Goal: Transaction & Acquisition: Purchase product/service

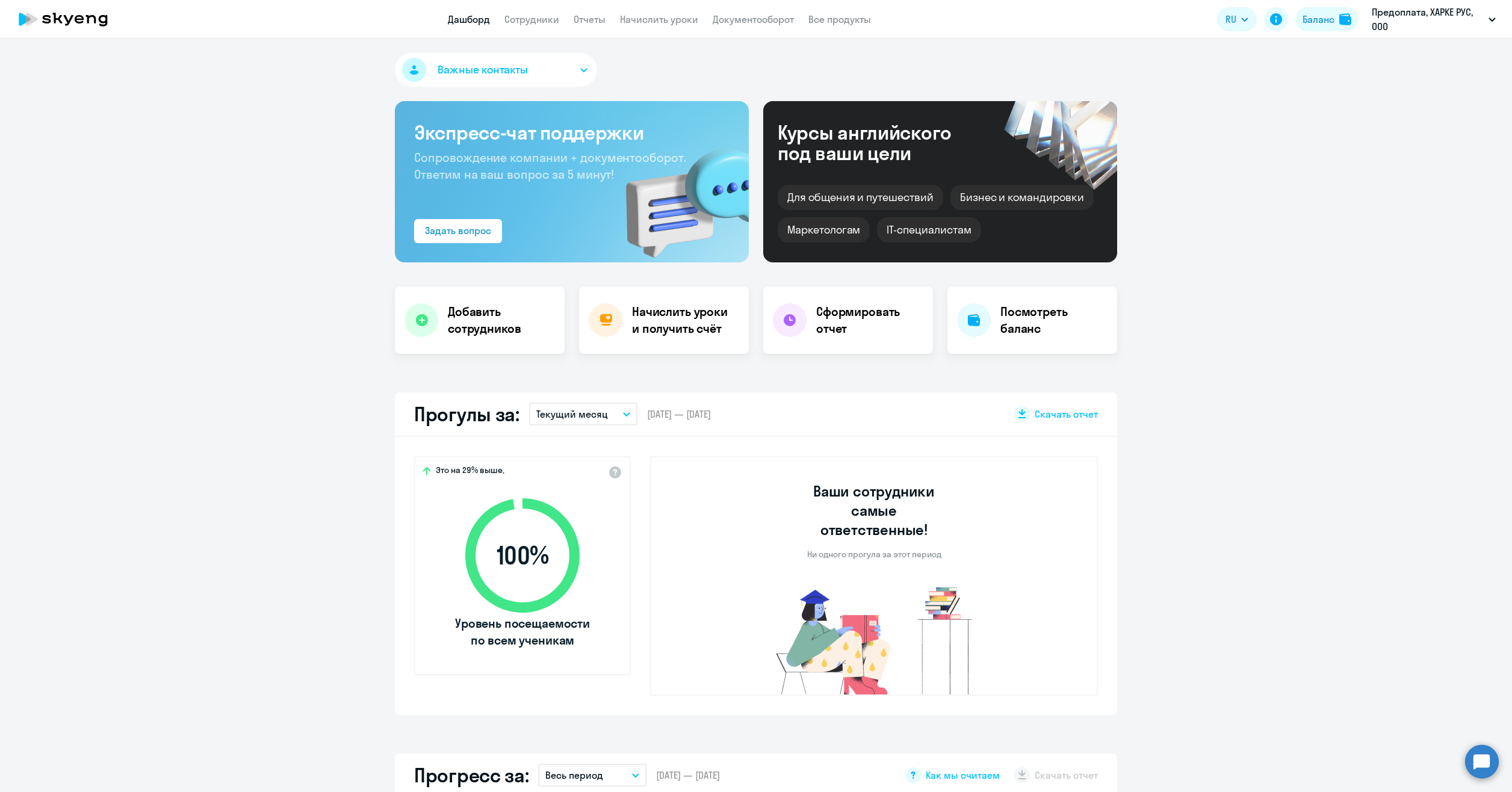
select select "30"
click at [654, 338] on div "Начислить уроки и получить счёт" at bounding box center [664, 320] width 170 height 67
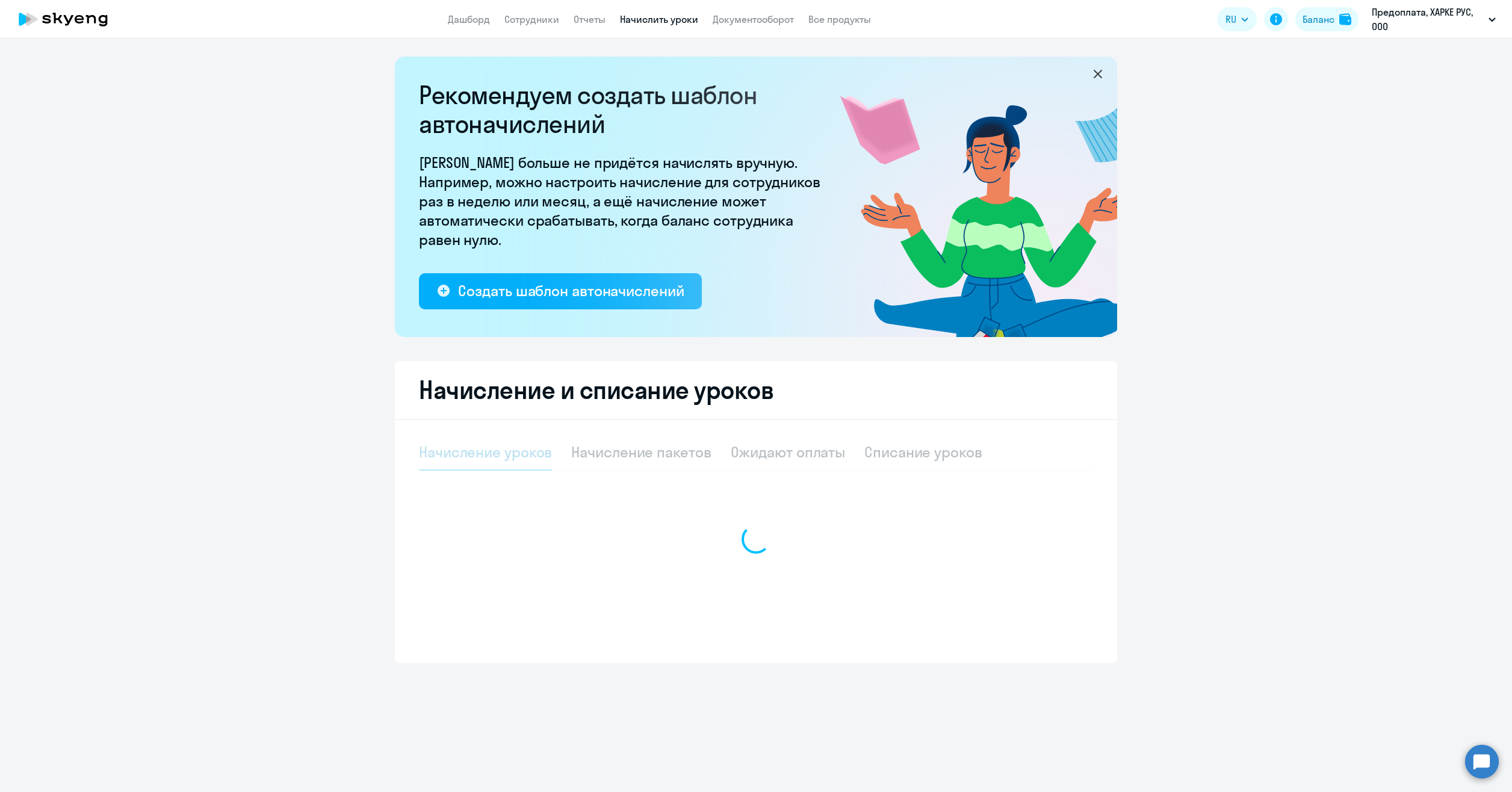
select select "10"
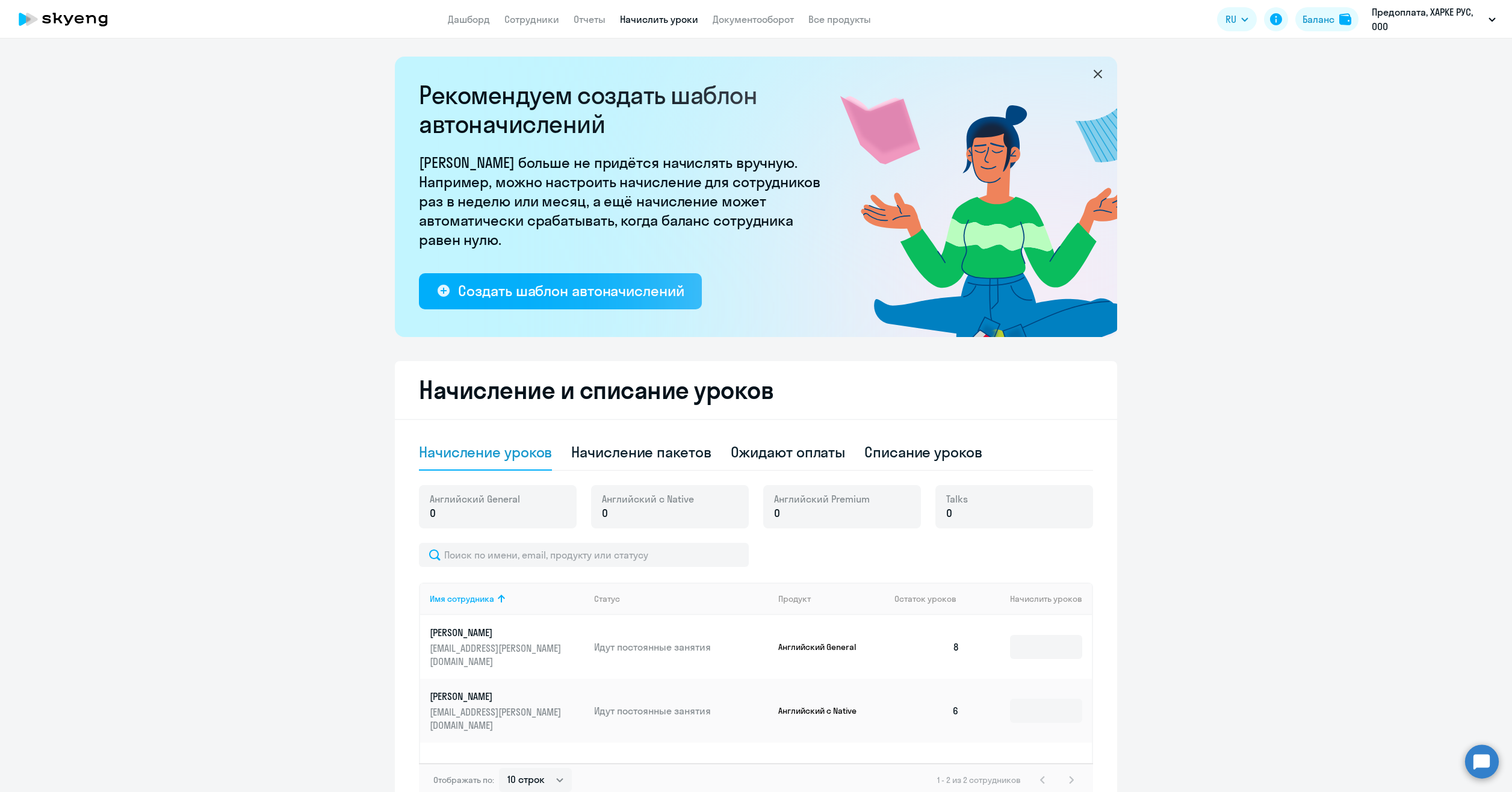
click at [644, 647] on td "Идут постоянные занятия" at bounding box center [676, 647] width 184 height 64
click at [902, 460] on div "Списание уроков" at bounding box center [924, 452] width 118 height 19
select select "10"
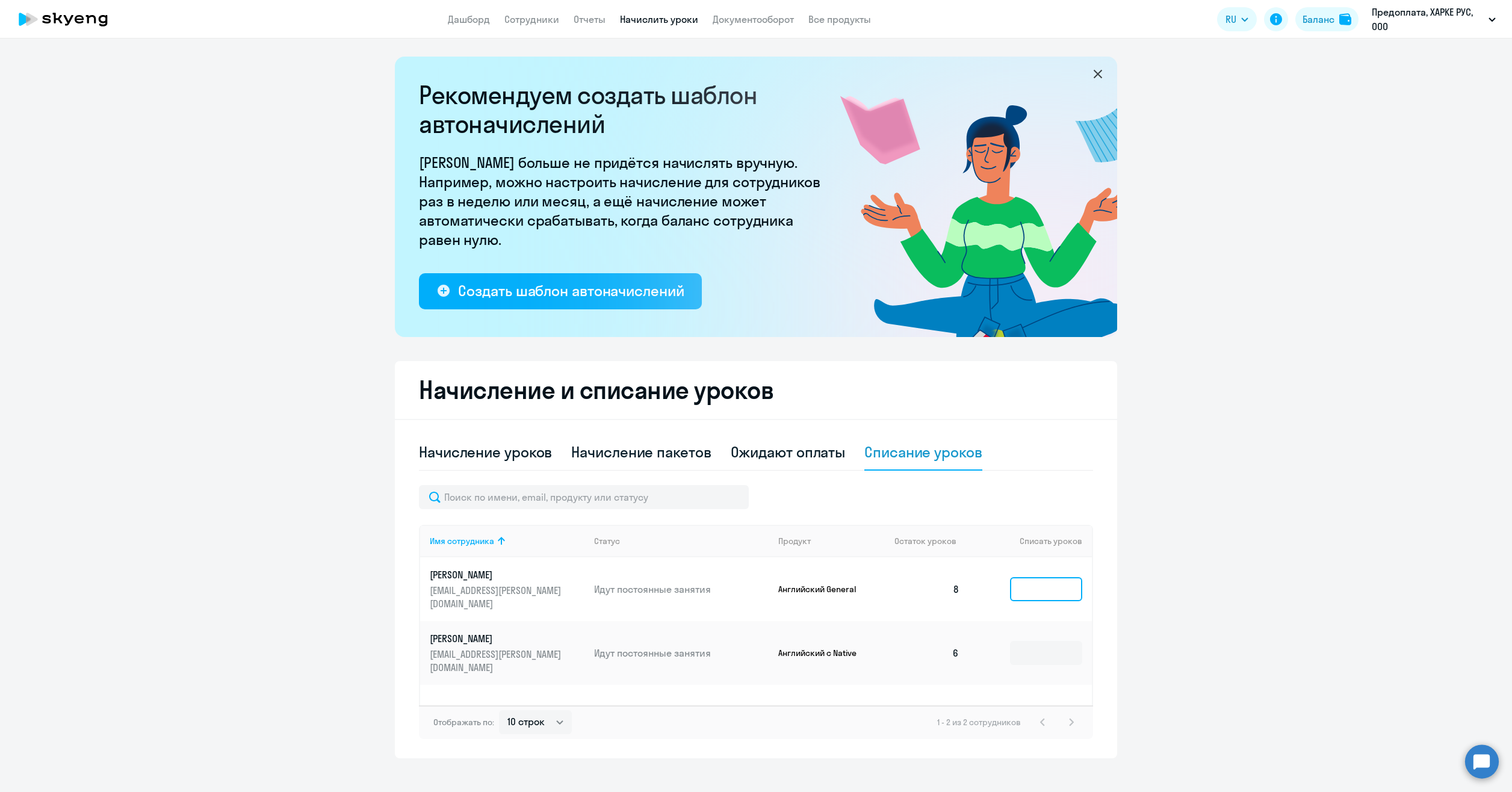
click at [1019, 583] on input at bounding box center [1046, 588] width 72 height 24
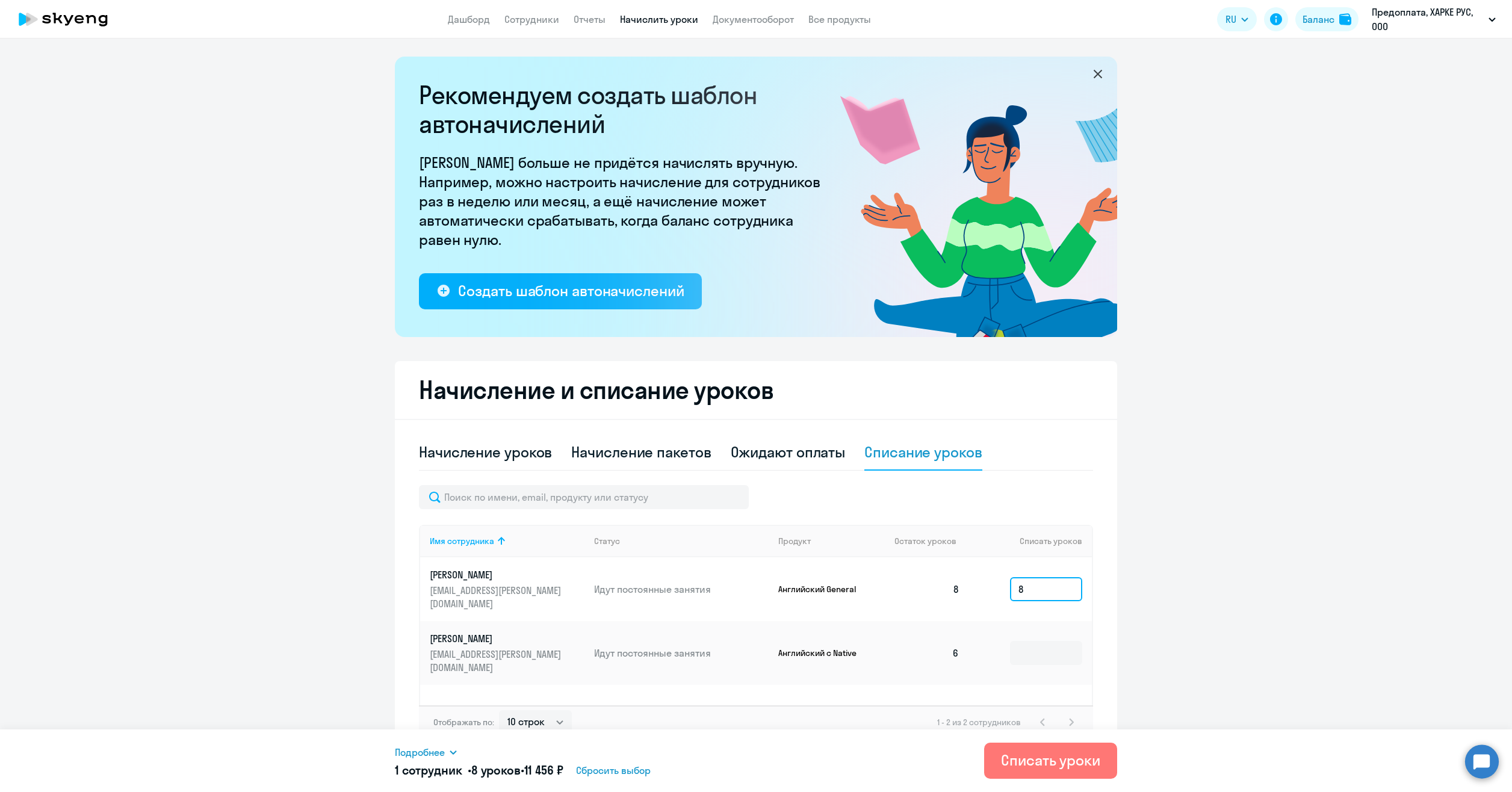
type input "8"
click at [1048, 758] on div "Списать уроки" at bounding box center [1051, 759] width 99 height 19
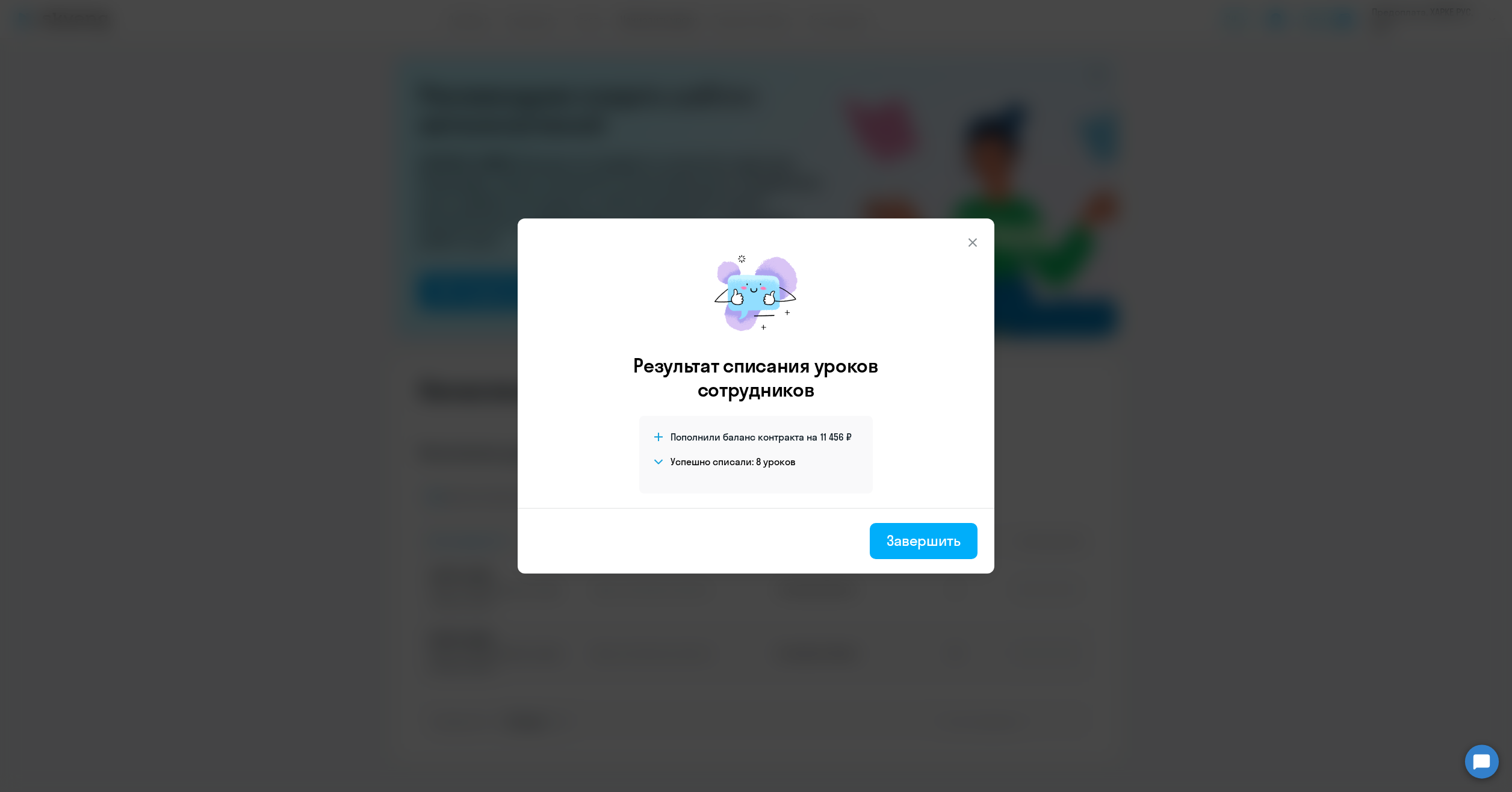
click at [930, 538] on div "Завершить" at bounding box center [924, 540] width 74 height 19
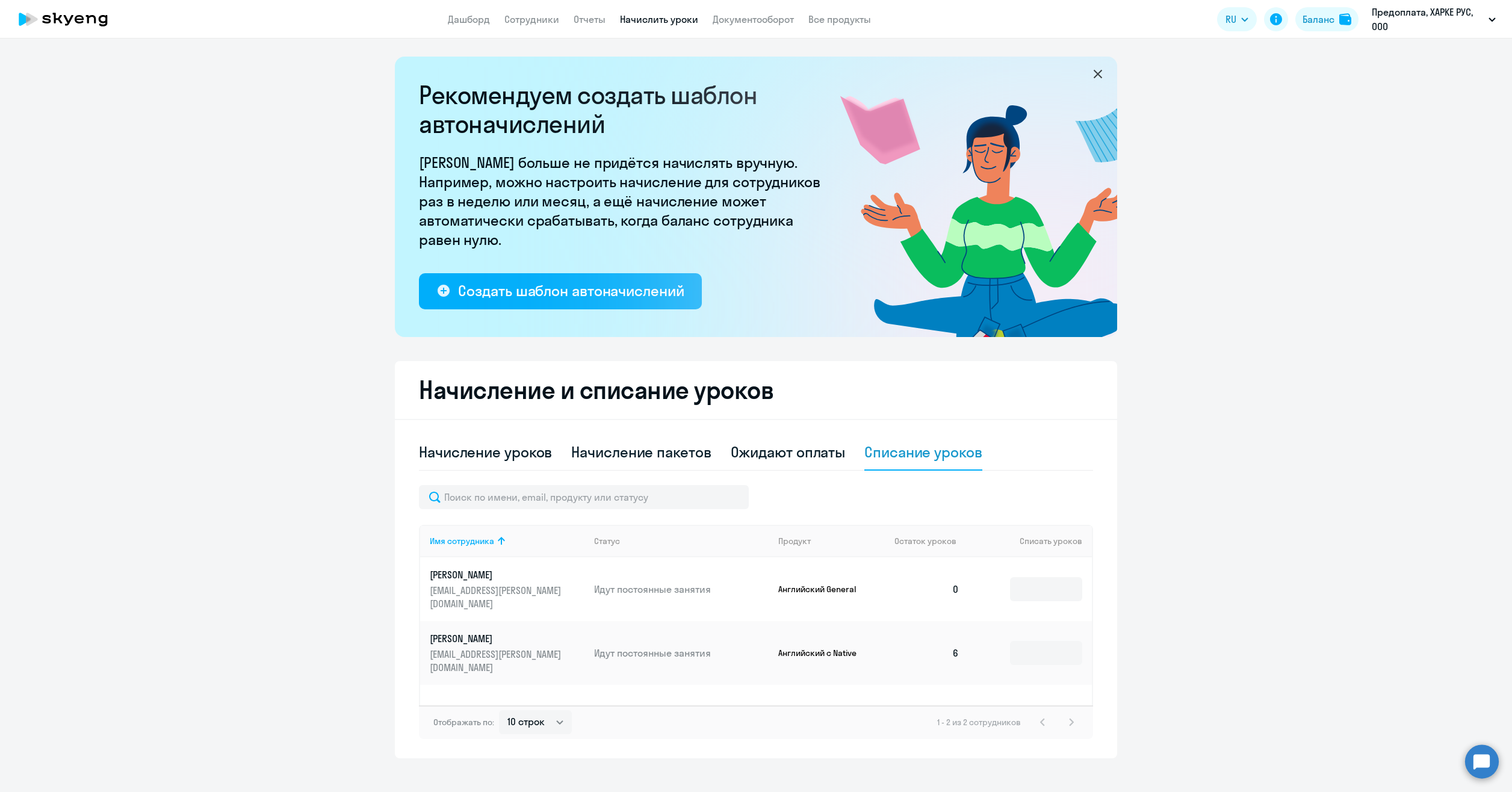
click at [499, 458] on div "Начисление уроков" at bounding box center [485, 452] width 133 height 19
select select "10"
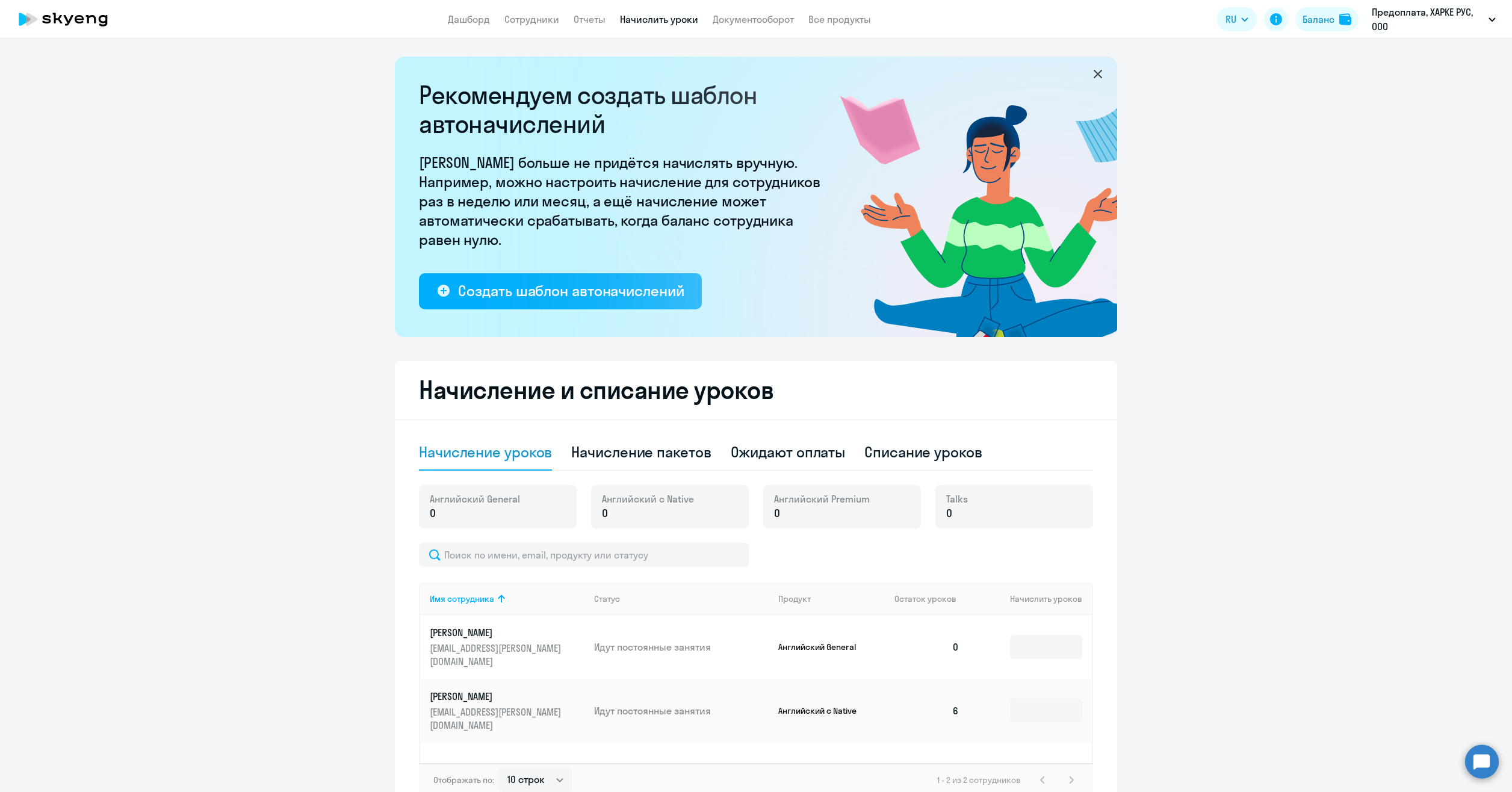
click at [671, 453] on div "Начисление пакетов" at bounding box center [641, 452] width 139 height 19
select select "10"
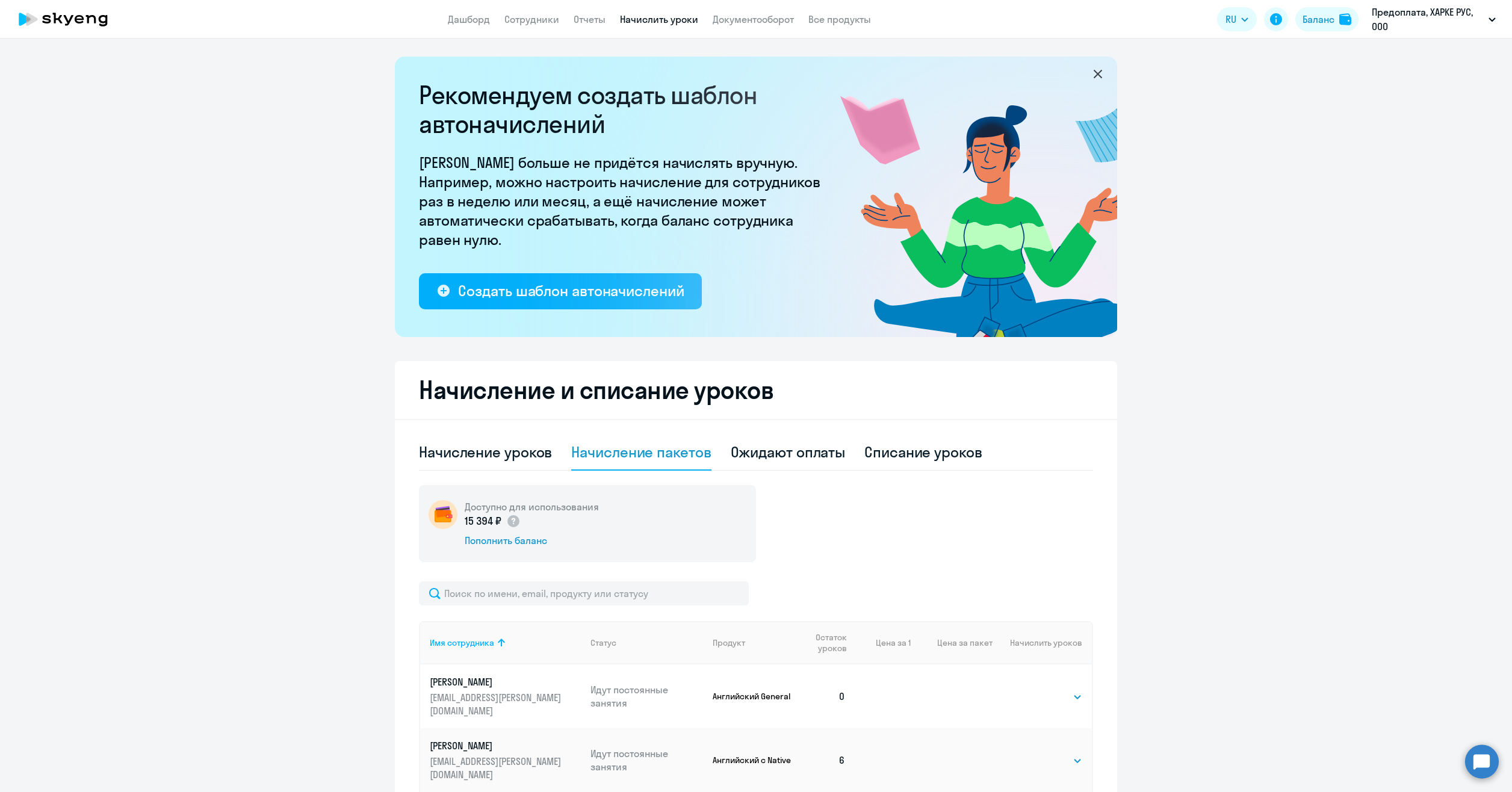
click at [1066, 753] on select "Выбрать 4 8 16 32 64 96 128" at bounding box center [1057, 760] width 50 height 14
click at [1170, 630] on ng-component "Рекомендуем создать шаблон автоначислений Уроки больше не придётся начислять вр…" at bounding box center [756, 455] width 1512 height 797
click at [461, 18] on link "Дашборд" at bounding box center [469, 19] width 42 height 12
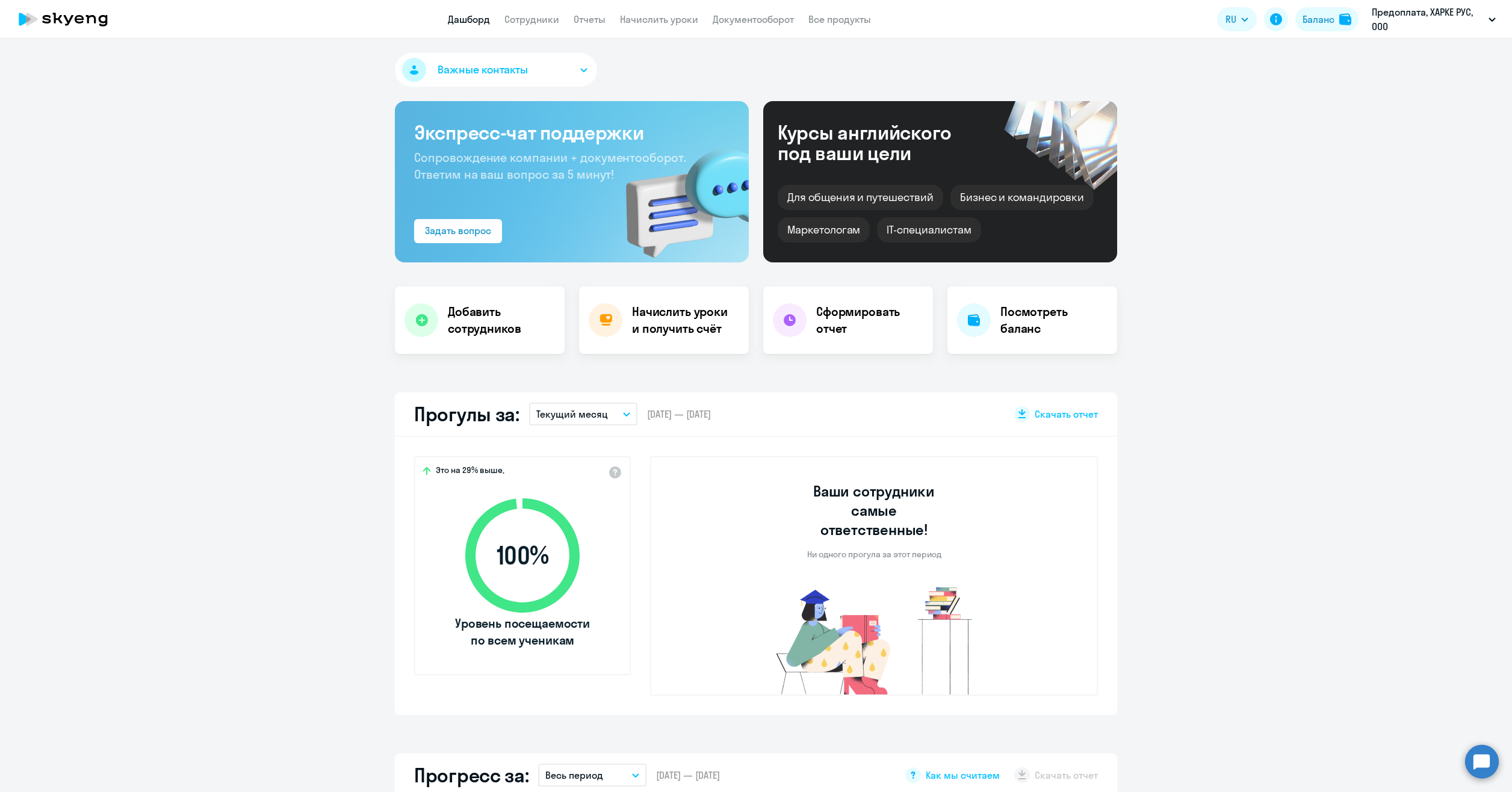
select select "30"
click at [680, 20] on link "Начислить уроки" at bounding box center [658, 19] width 78 height 12
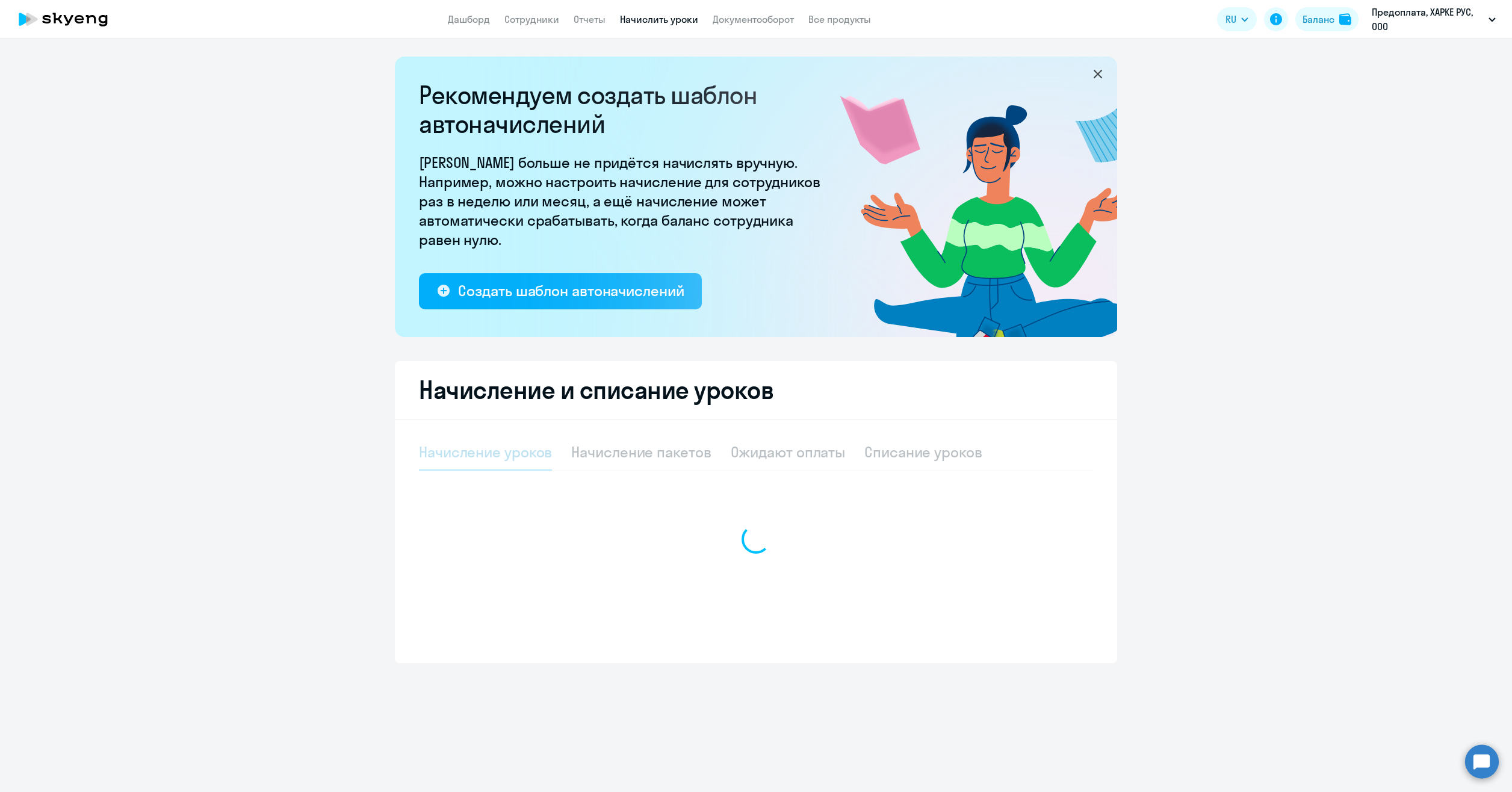
select select "10"
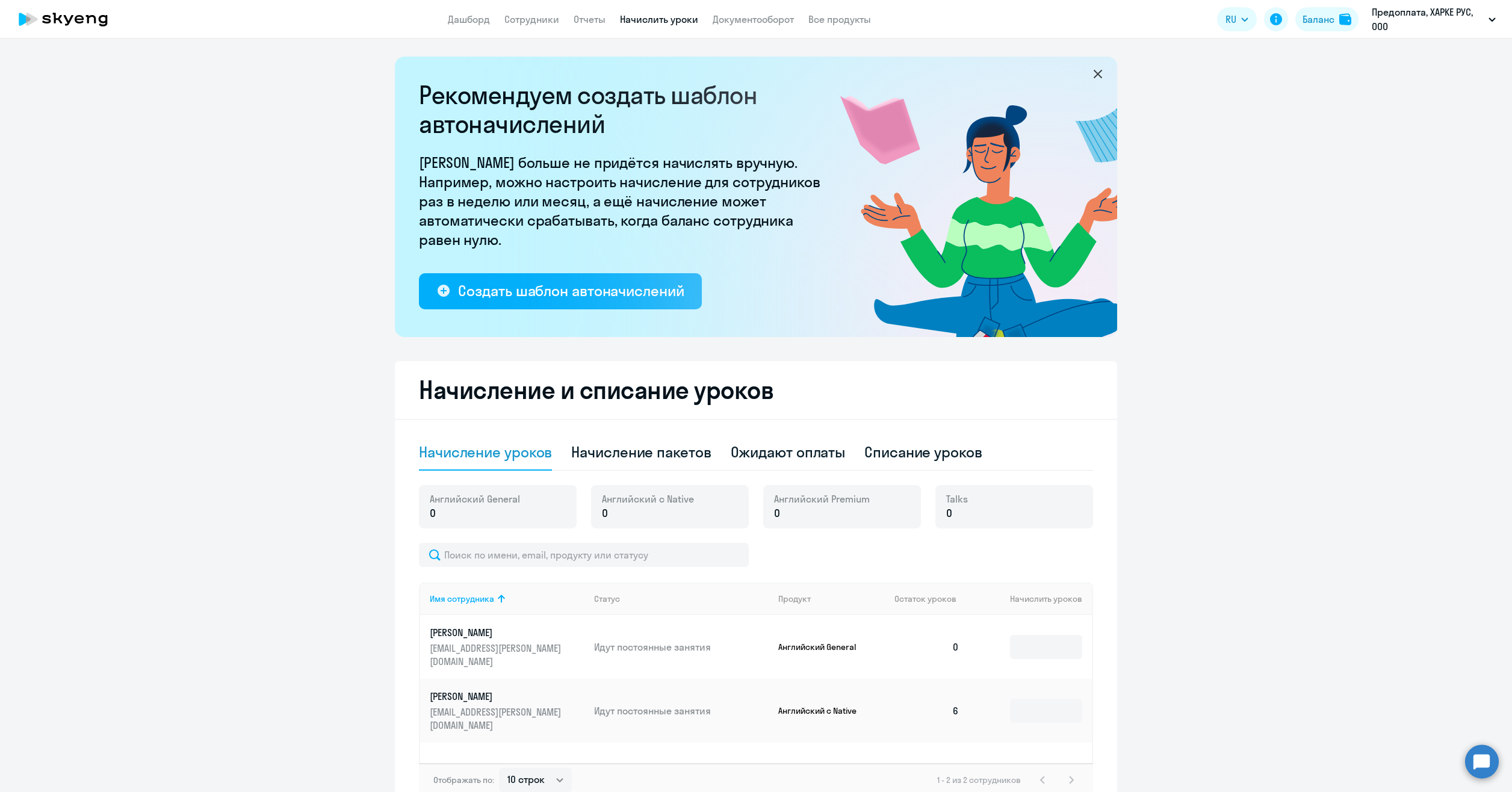
click at [688, 507] on div "Английский с Native 0" at bounding box center [670, 507] width 158 height 43
click at [666, 518] on p "0" at bounding box center [648, 513] width 92 height 16
click at [652, 456] on div "Начисление пакетов" at bounding box center [641, 452] width 139 height 19
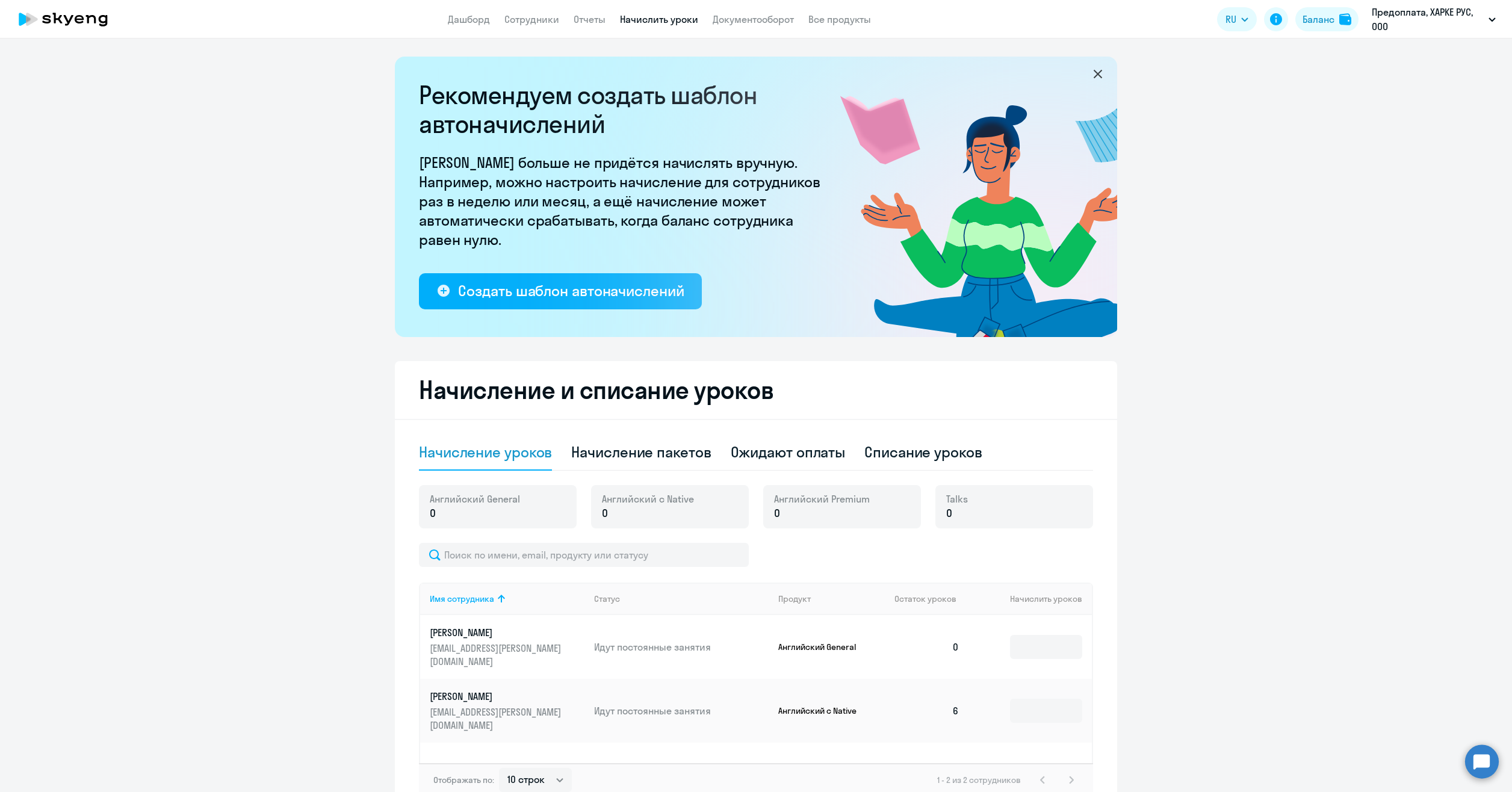
select select "10"
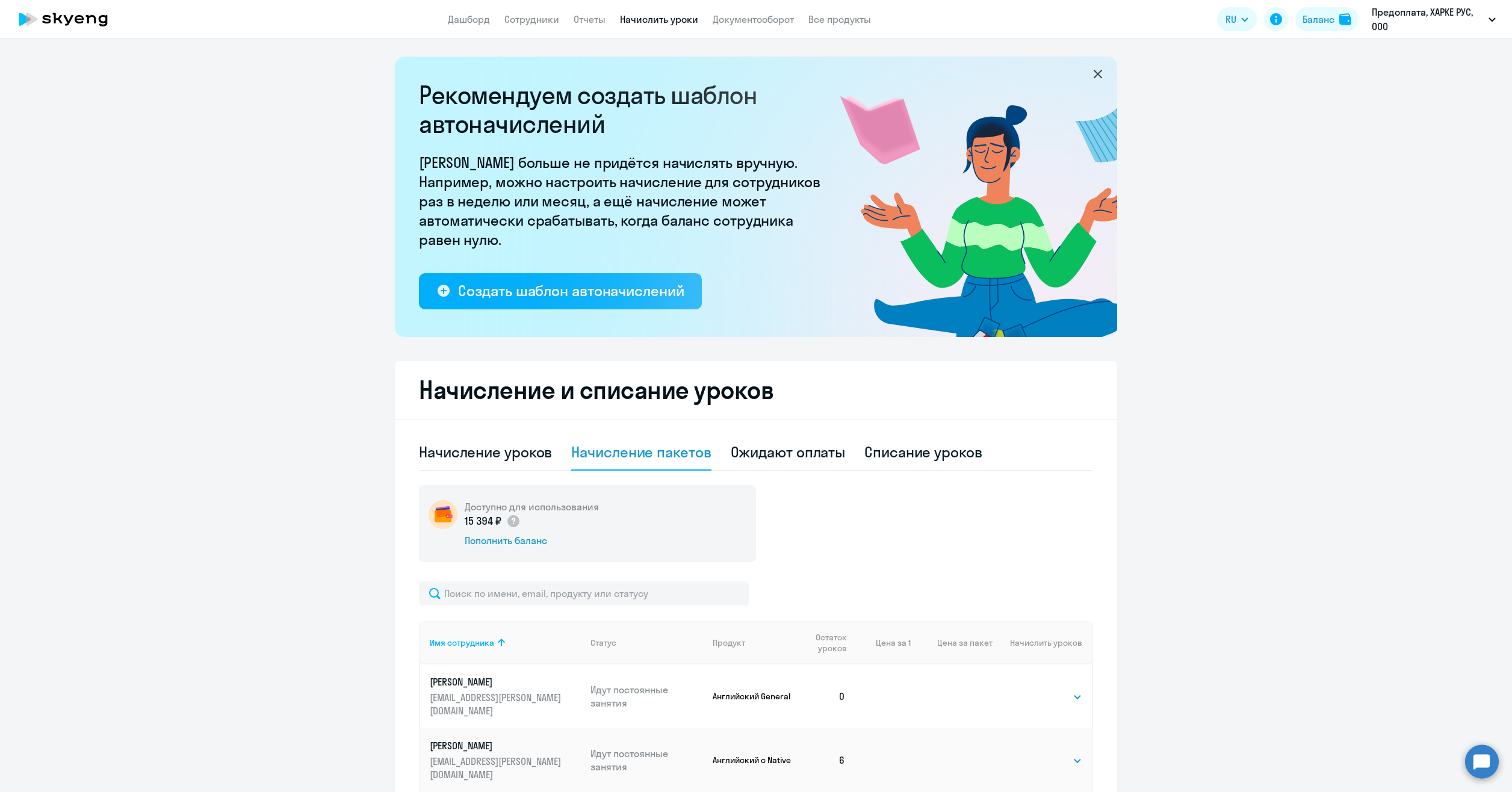
click at [833, 25] on link "Все продукты" at bounding box center [840, 19] width 63 height 12
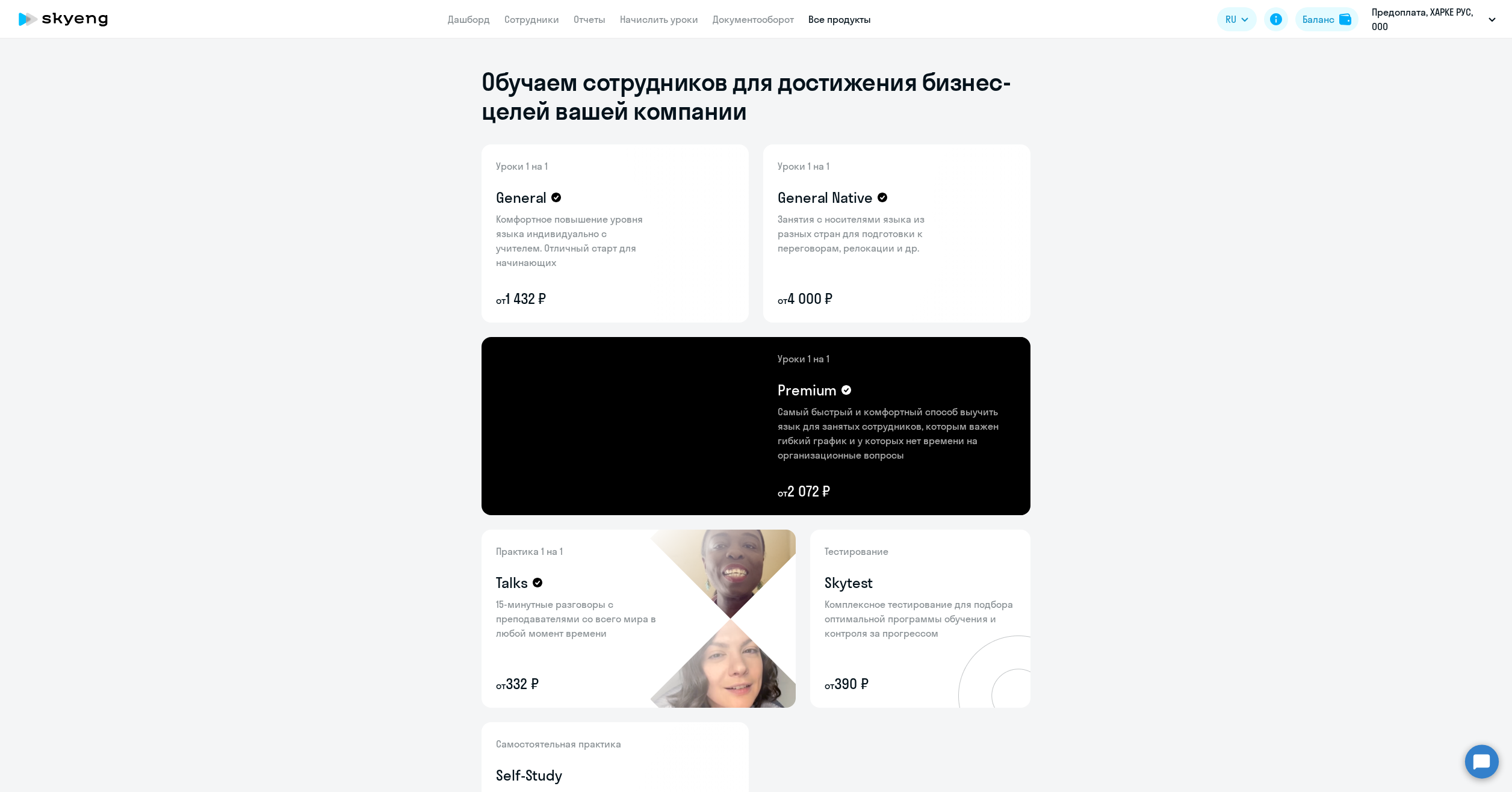
click at [908, 242] on p "Занятия с носителями языка из разных стран для подготовки к переговорам, релока…" at bounding box center [856, 234] width 156 height 43
click at [1002, 300] on icon at bounding box center [1006, 298] width 8 height 8
click at [1099, 271] on div at bounding box center [756, 396] width 1512 height 792
click at [455, 18] on link "Дашборд" at bounding box center [469, 19] width 42 height 12
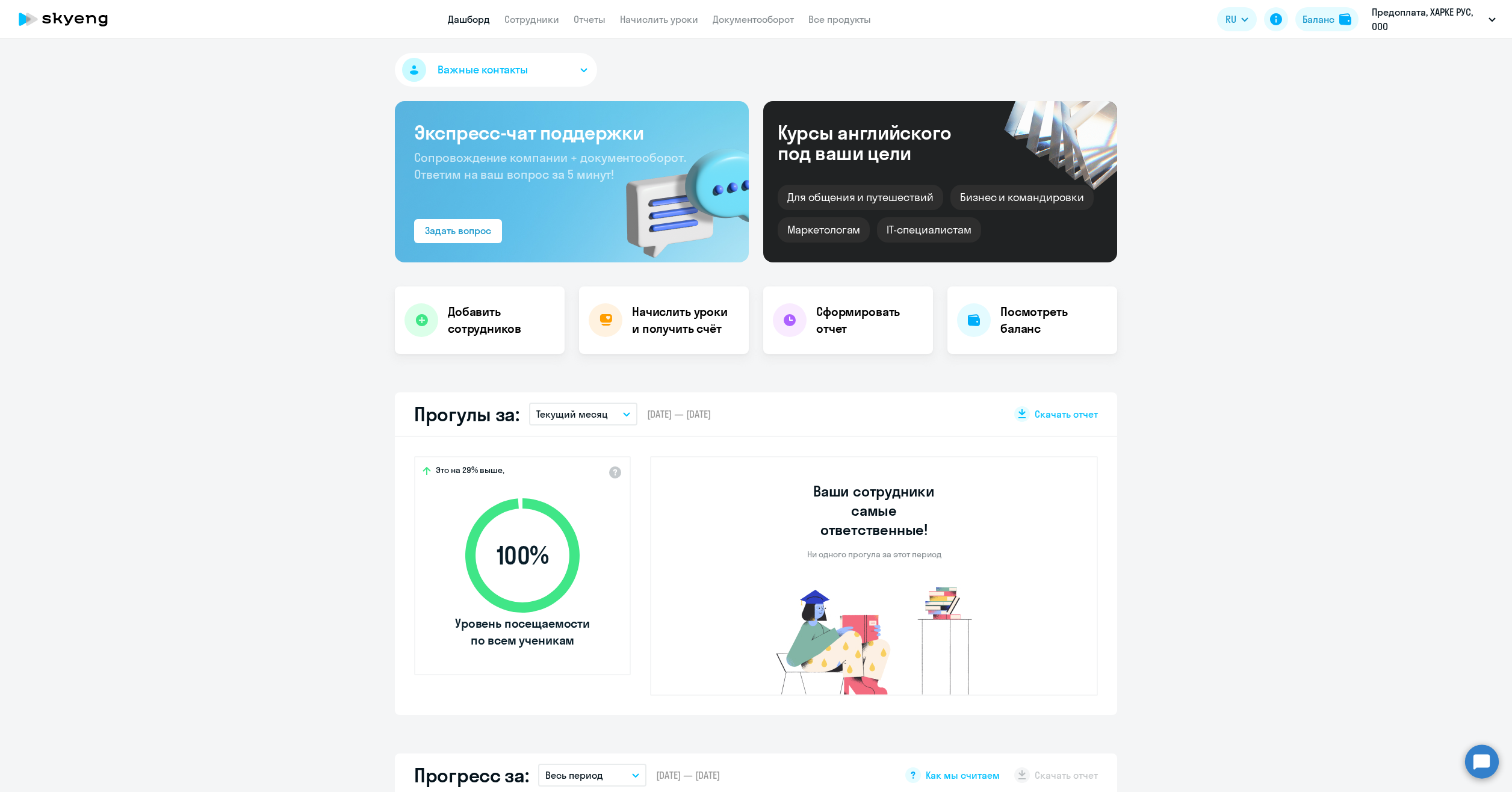
select select "30"
click at [1065, 304] on h4 "Посмотреть баланс" at bounding box center [1054, 320] width 107 height 34
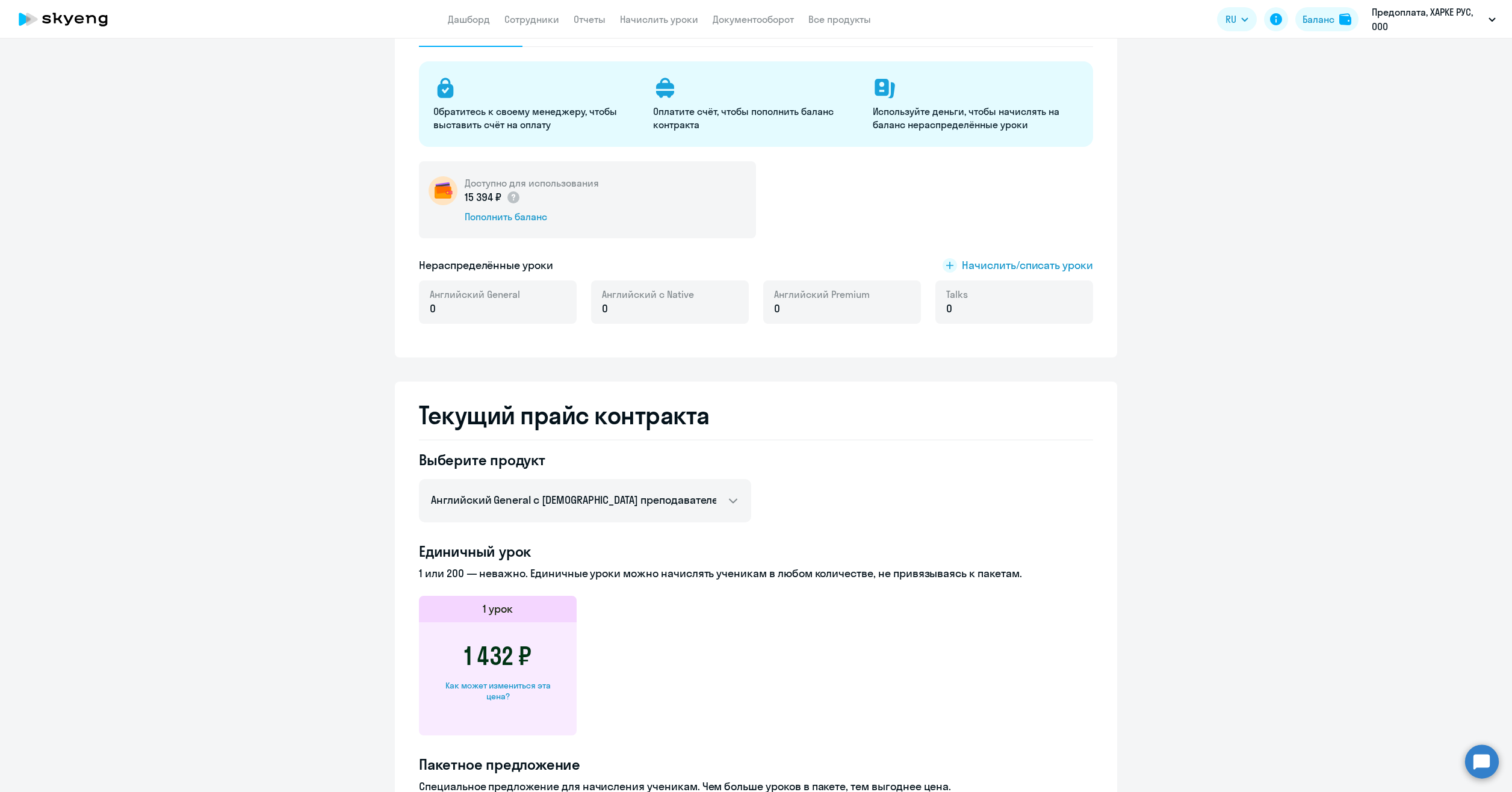
scroll to position [120, 0]
click at [727, 488] on select "Английский General с русскоговорящим преподавателем Английский General с [DEMOG…" at bounding box center [584, 499] width 332 height 43
select select "english_adult_native_speaker"
click at [419, 478] on select "Английский General с русскоговорящим преподавателем Английский General с [DEMOG…" at bounding box center [584, 499] width 332 height 43
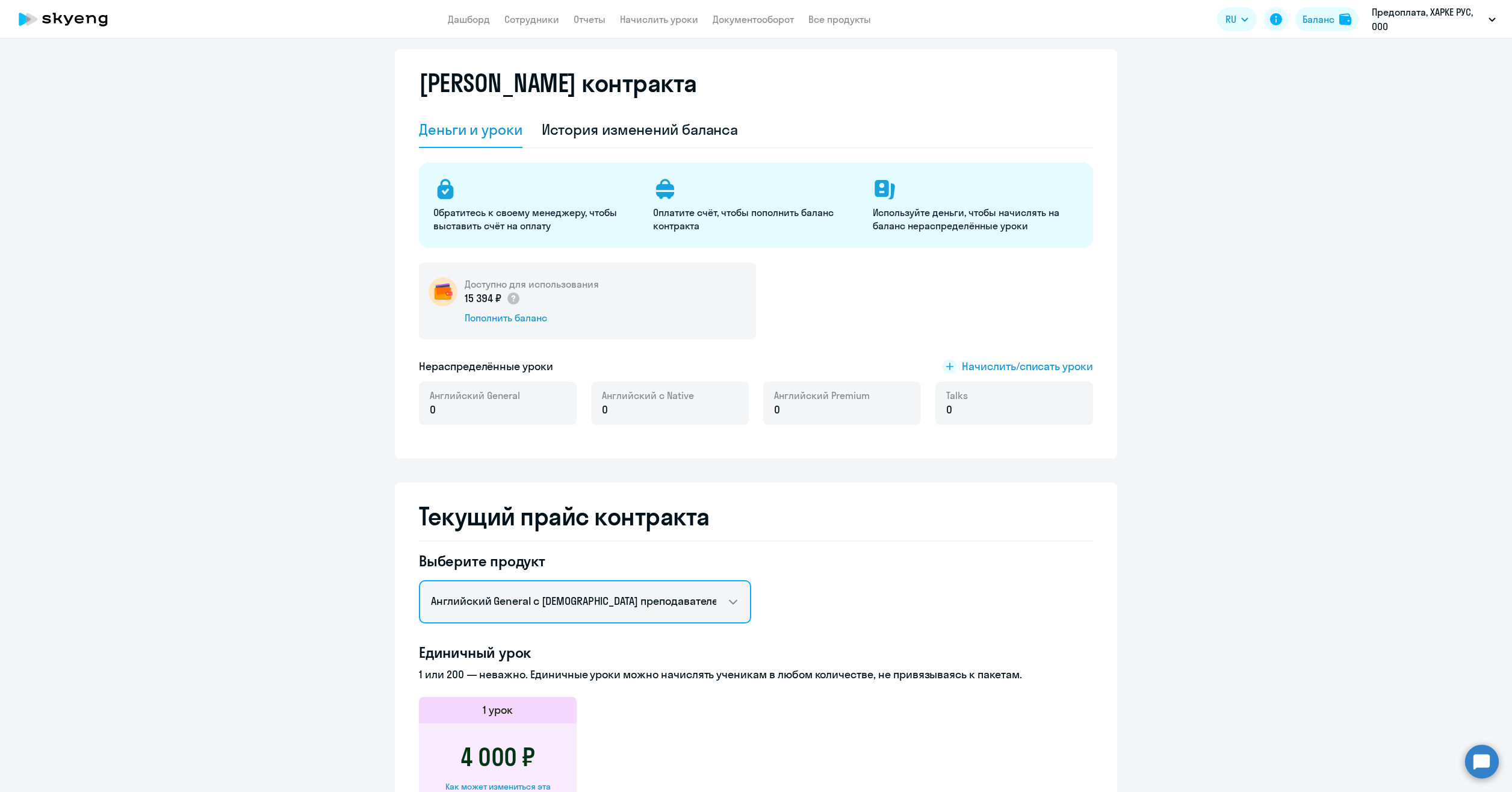
scroll to position [0, 0]
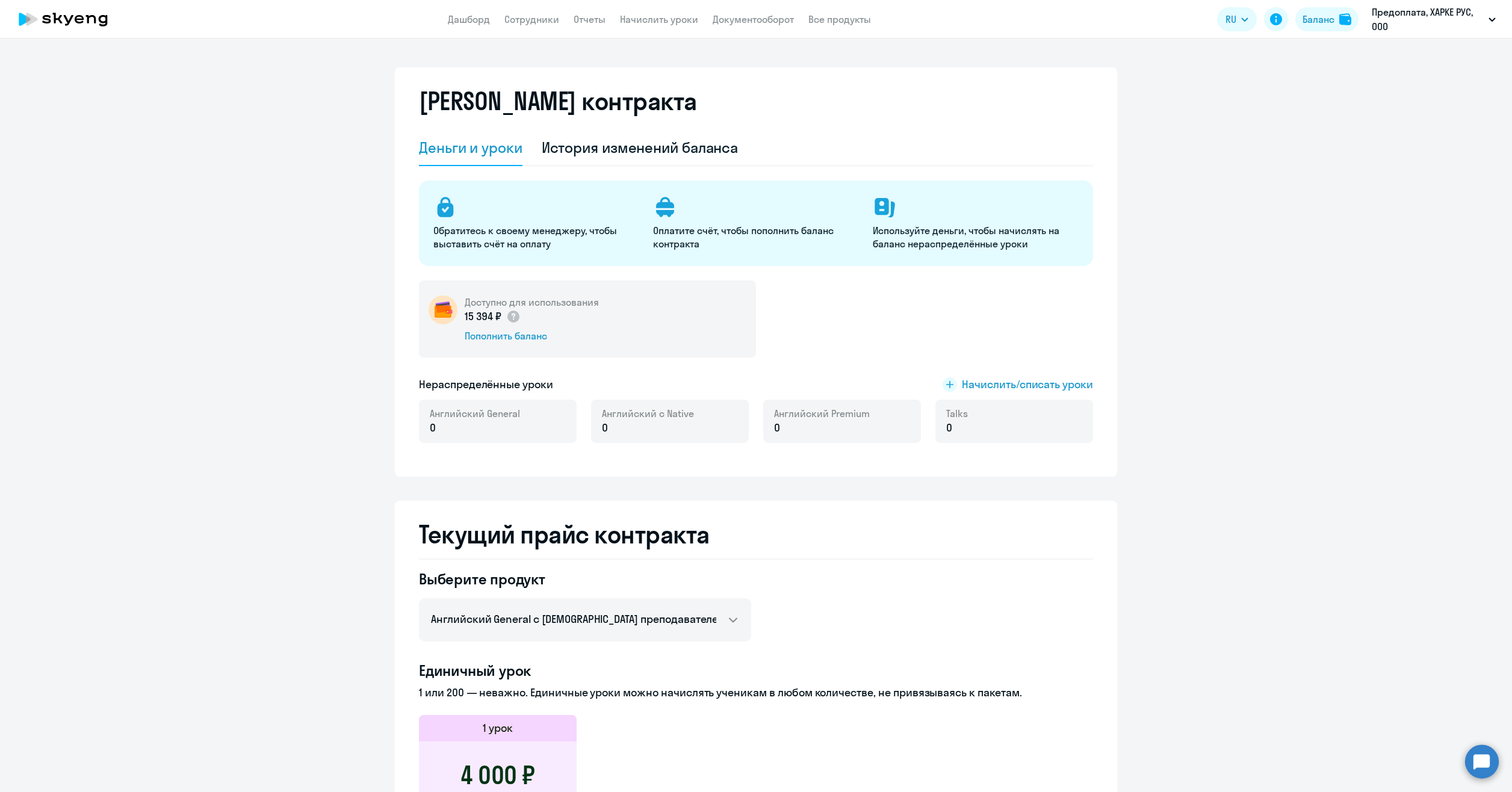
click at [643, 18] on link "Начислить уроки" at bounding box center [658, 19] width 78 height 12
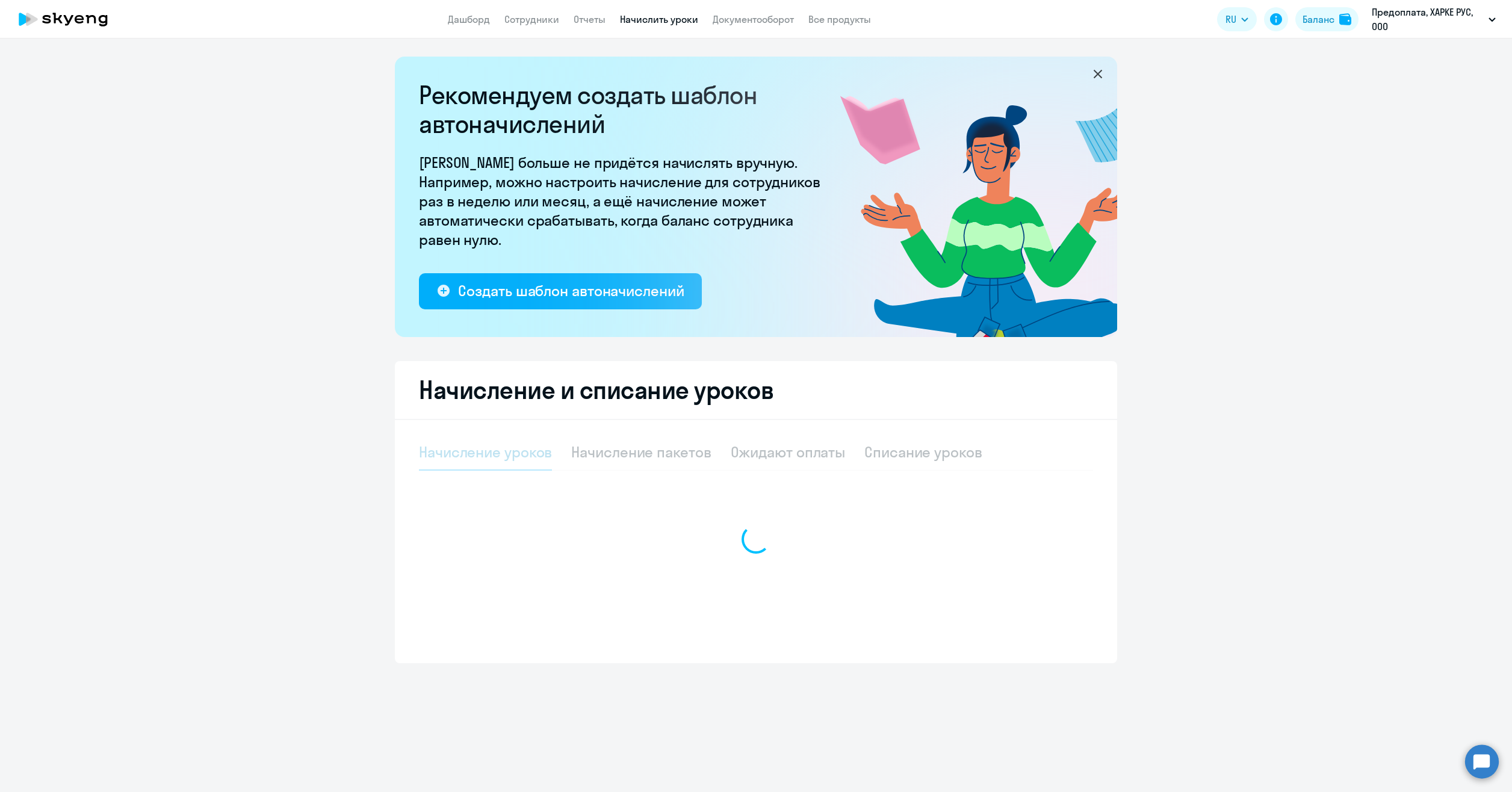
select select "10"
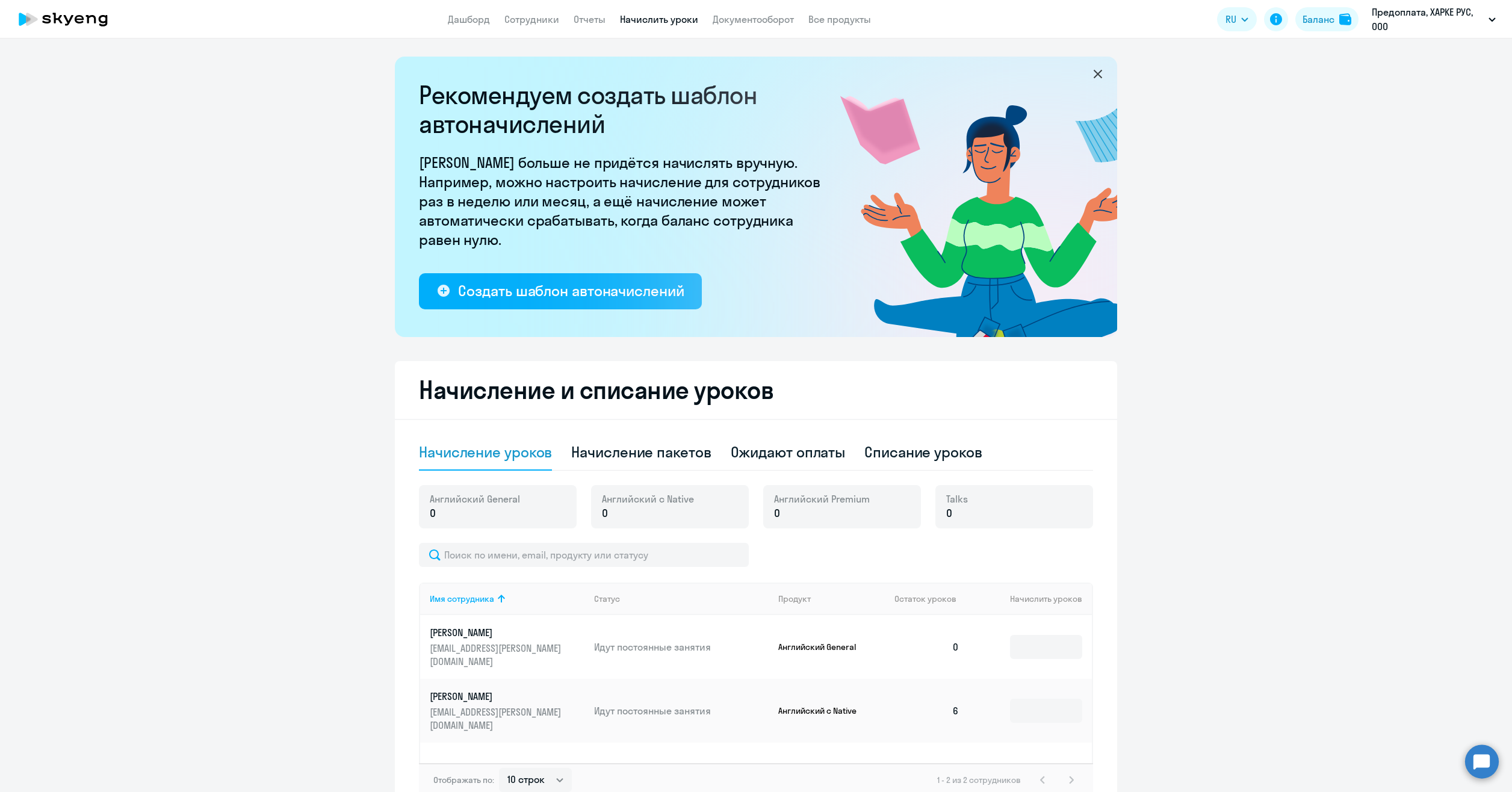
click at [631, 513] on p "0" at bounding box center [648, 513] width 92 height 16
click at [634, 456] on div "Начисление пакетов" at bounding box center [641, 452] width 139 height 19
select select "10"
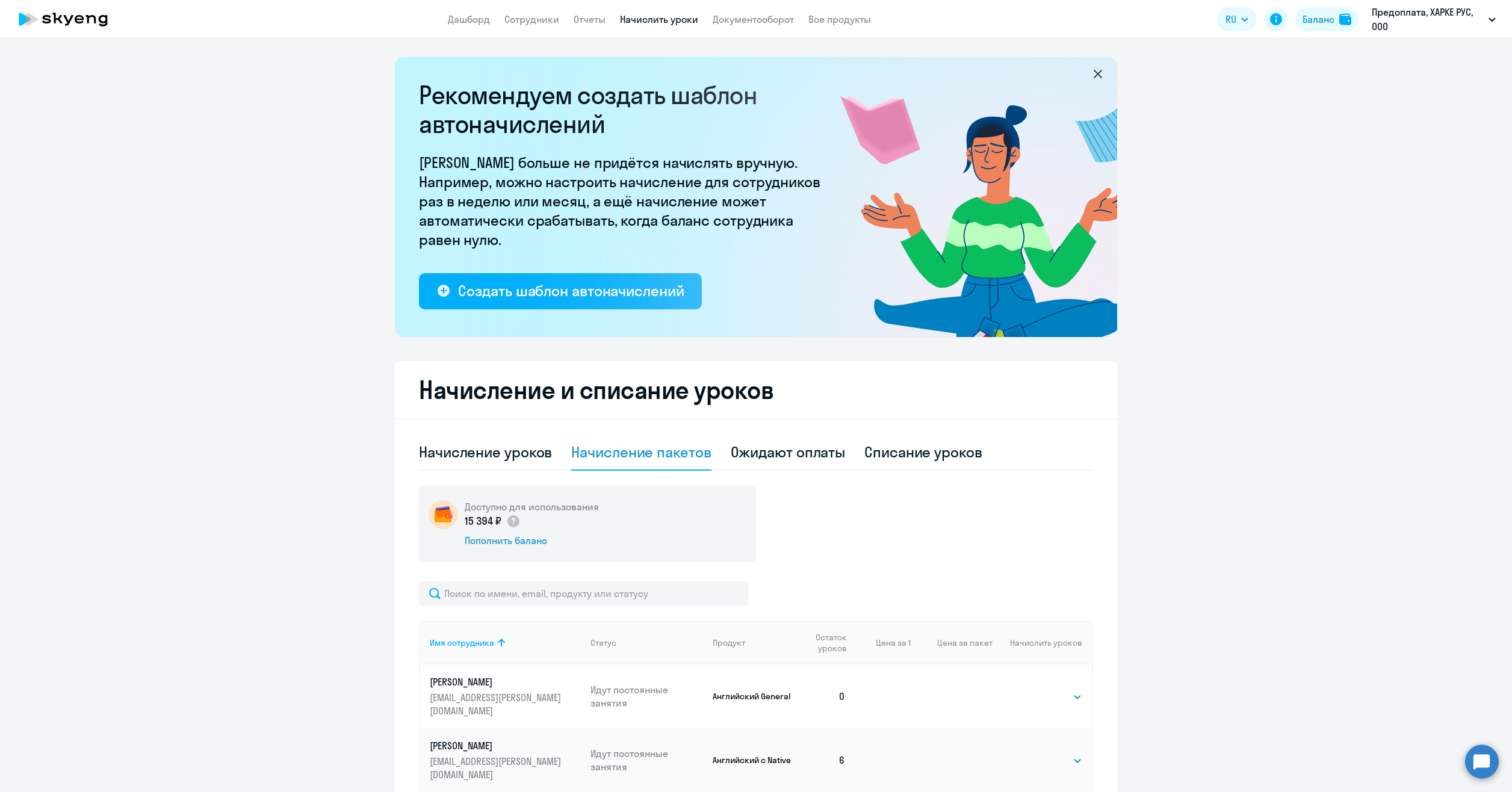
click at [1045, 753] on select "Выбрать 4 8 16 32 64 96 128" at bounding box center [1057, 760] width 50 height 14
select select "4"
click at [1033, 753] on select "Выбрать 4 8 16 32 64 96 128" at bounding box center [1057, 760] width 50 height 14
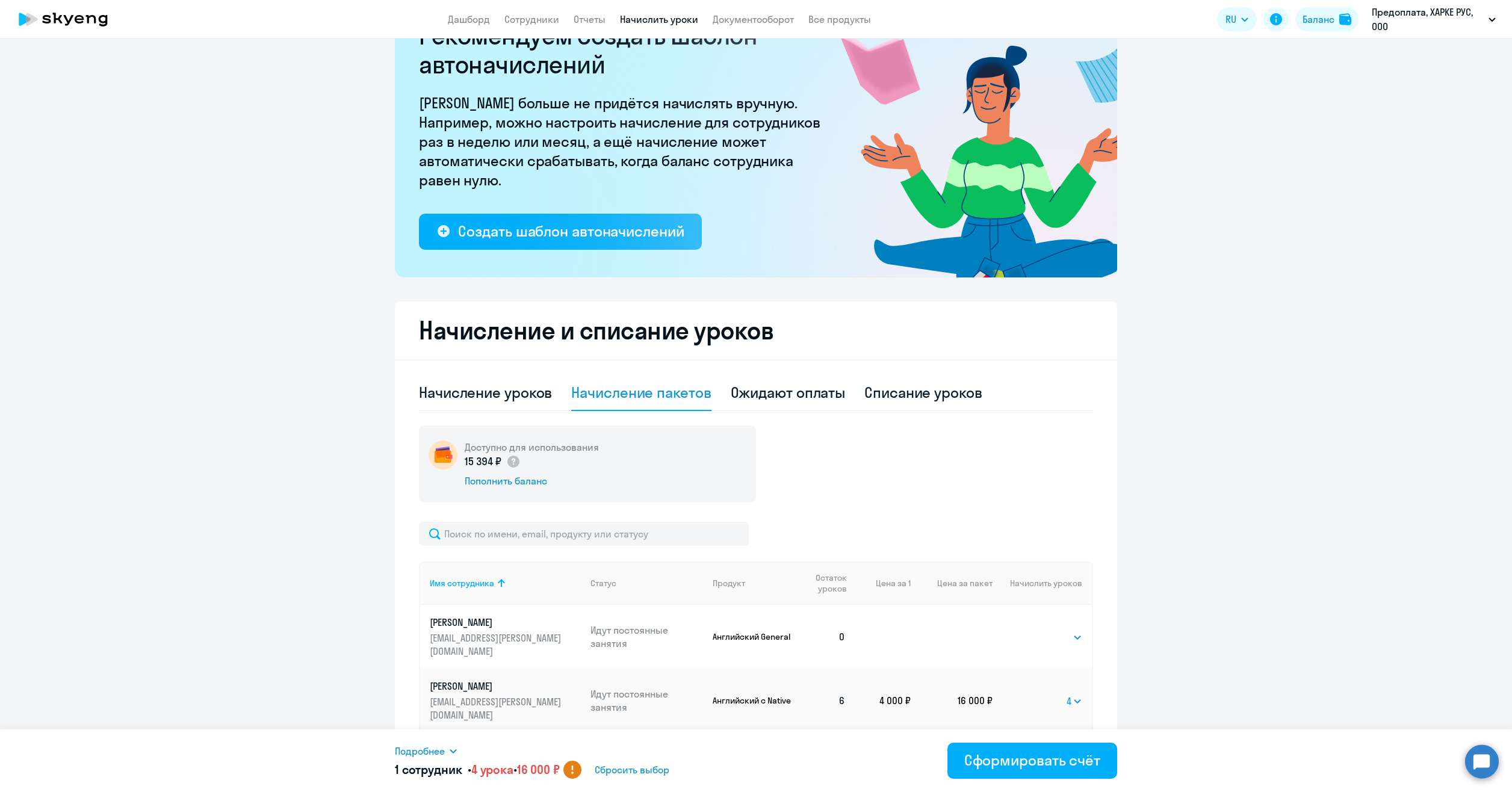
scroll to position [60, 0]
click at [1072, 693] on select "Выбрать 4 8 16 32 64 96 128" at bounding box center [1074, 700] width 16 height 14
click at [503, 475] on div "Пополнить баланс" at bounding box center [532, 480] width 135 height 13
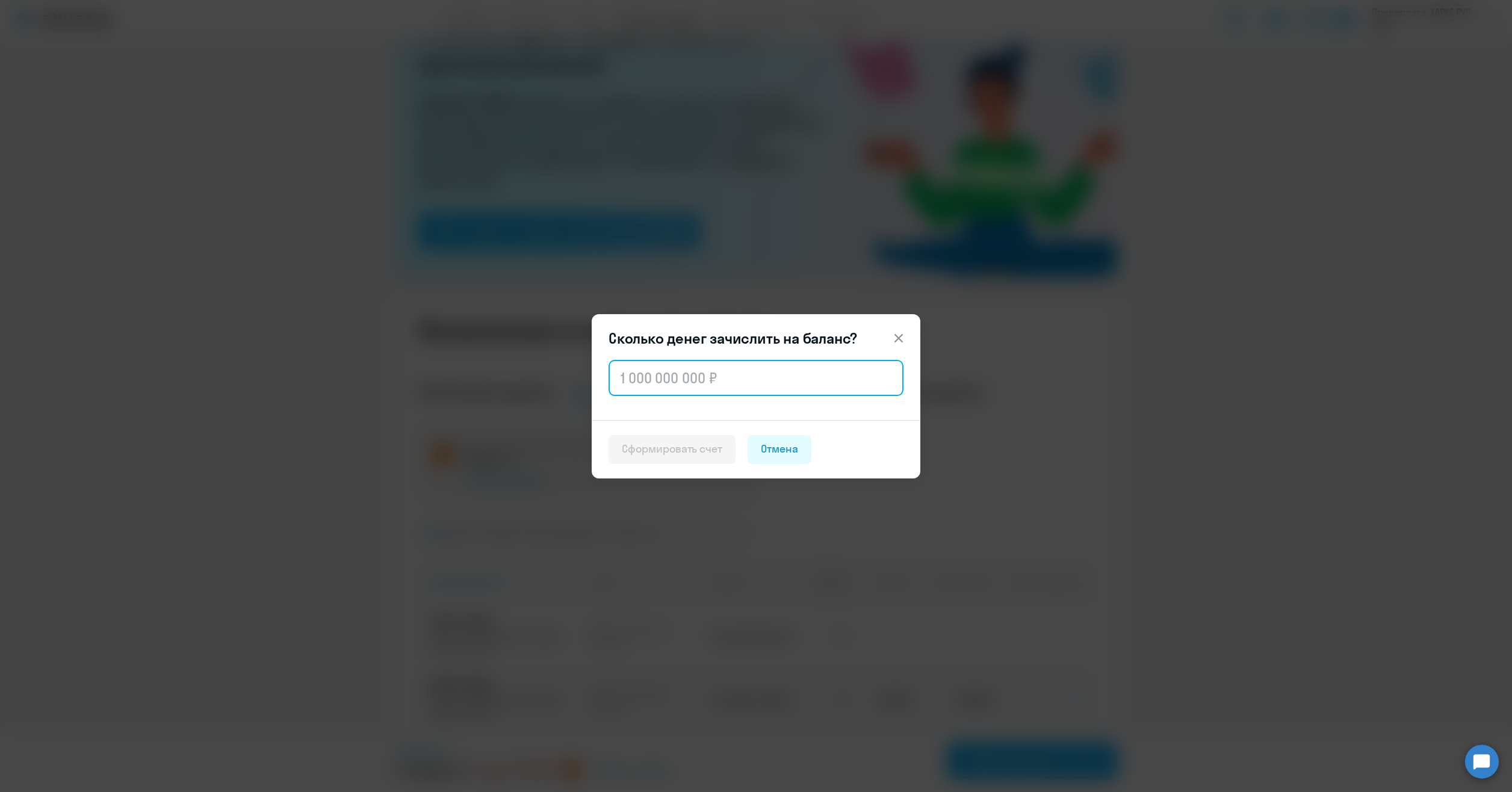
click at [665, 373] on input "text" at bounding box center [756, 378] width 295 height 36
type input "18 000"
click at [674, 443] on div "Сформировать счет" at bounding box center [672, 448] width 101 height 16
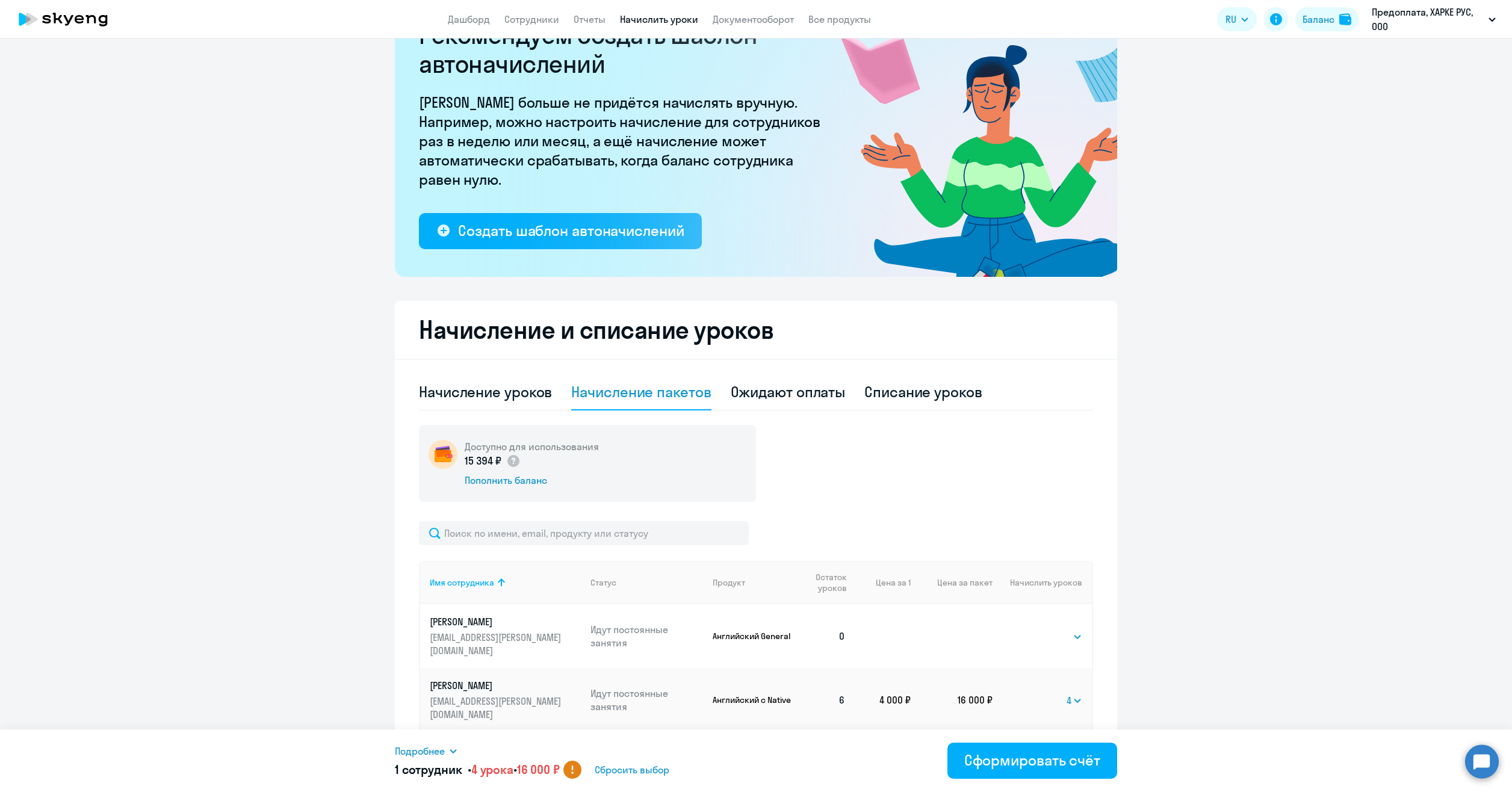
click at [781, 20] on link "Документооборот" at bounding box center [754, 19] width 82 height 12
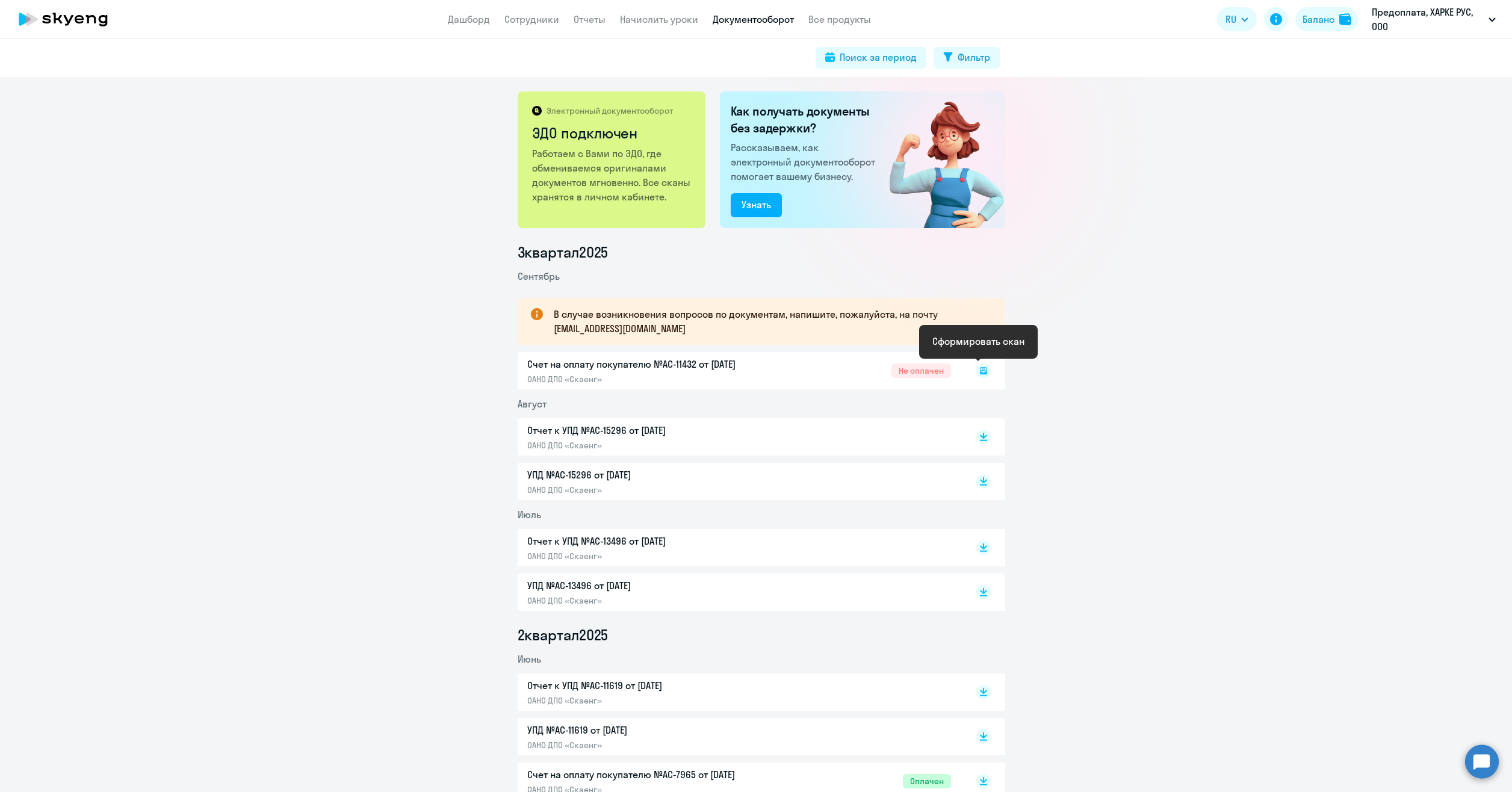
click at [980, 374] on icon at bounding box center [983, 370] width 7 height 7
click at [980, 368] on icon at bounding box center [983, 369] width 7 height 6
